Goal: Task Accomplishment & Management: Manage account settings

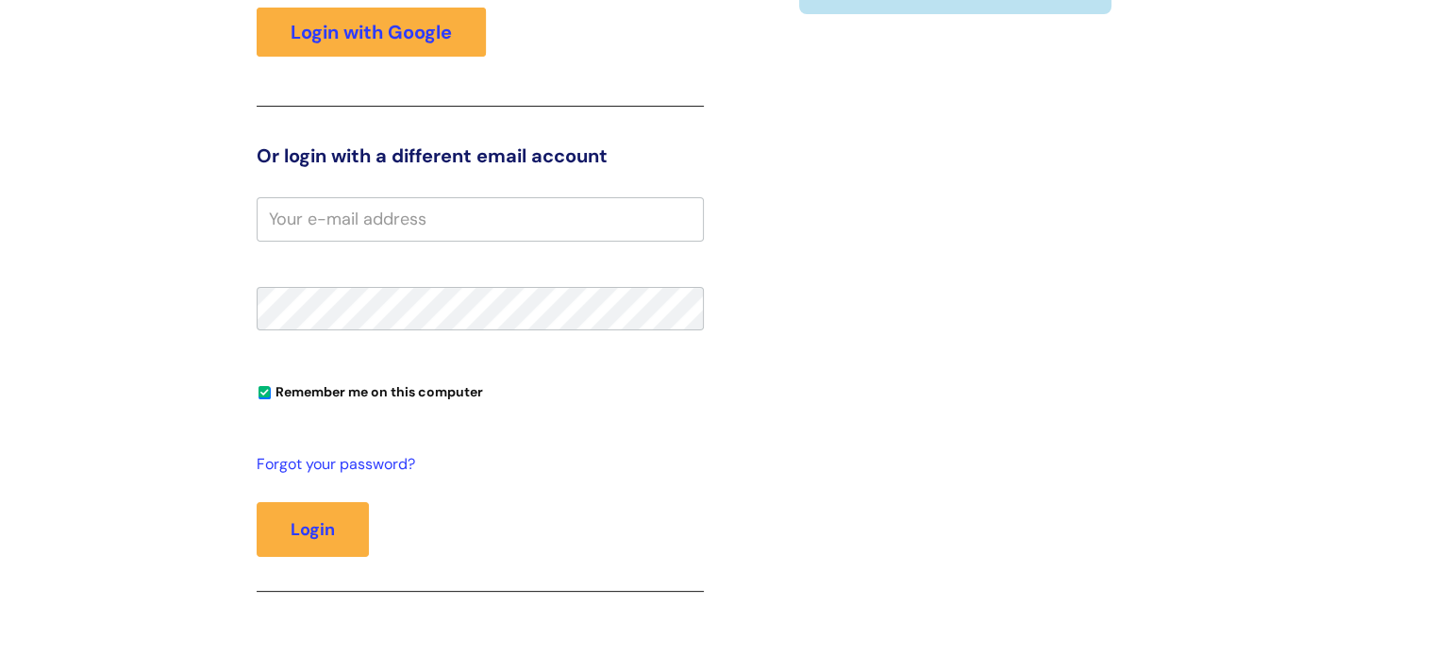
scroll to position [328, 0]
click at [484, 211] on input "email" at bounding box center [480, 219] width 447 height 43
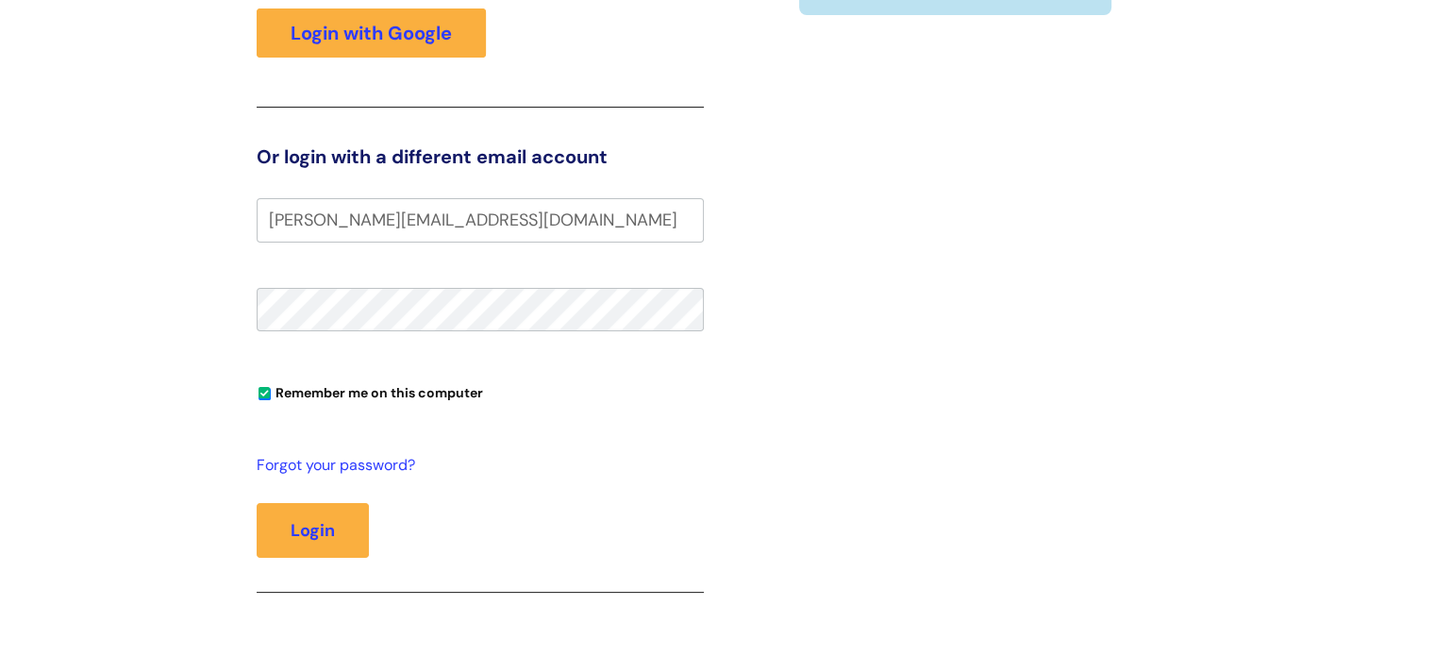
type input "[PERSON_NAME][EMAIL_ADDRESS][DOMAIN_NAME]"
click at [257, 503] on button "Login" at bounding box center [313, 530] width 112 height 55
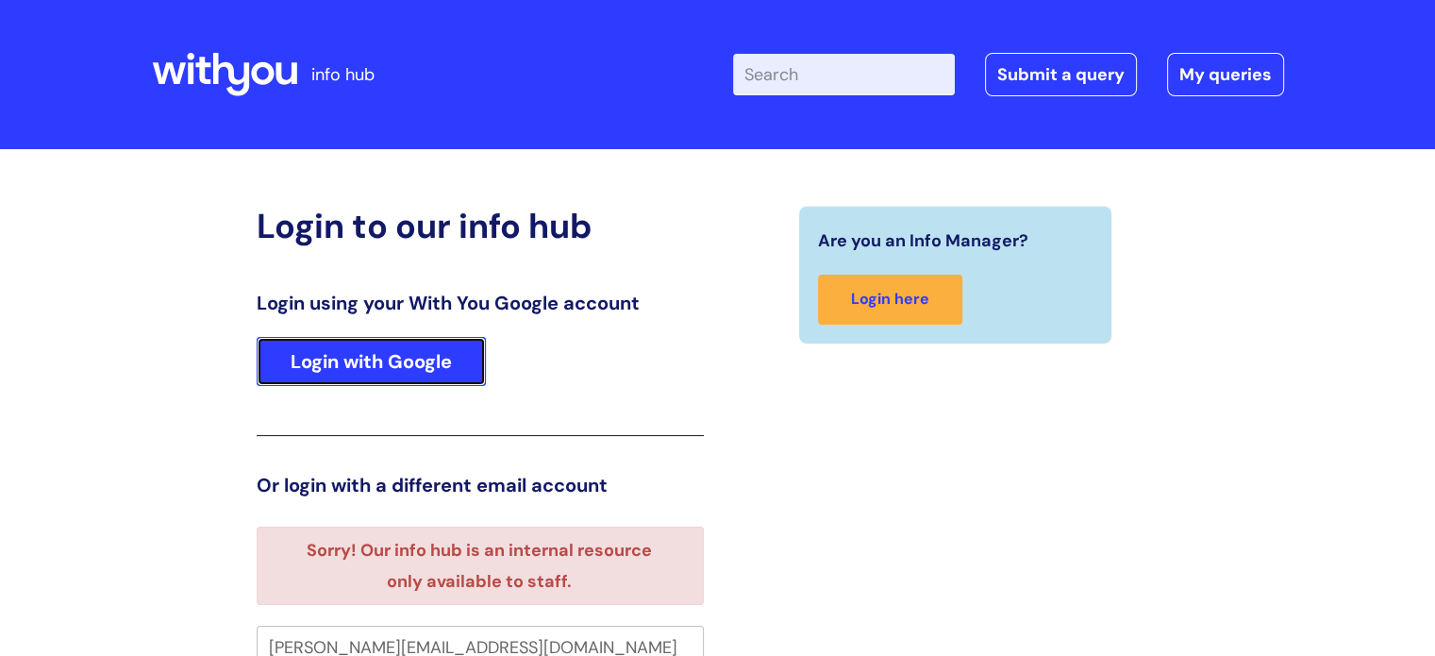
click at [383, 370] on link "Login with Google" at bounding box center [371, 361] width 229 height 49
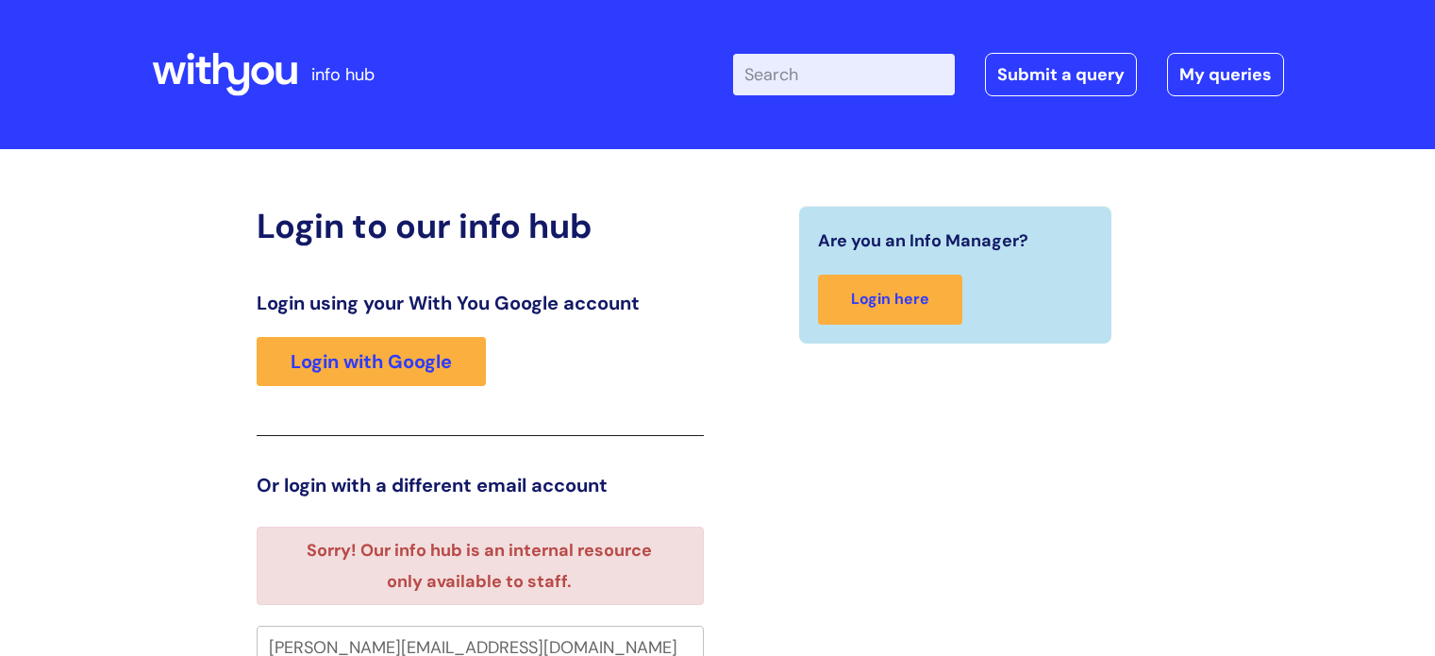
scroll to position [11, 0]
